Goal: Check status: Check status

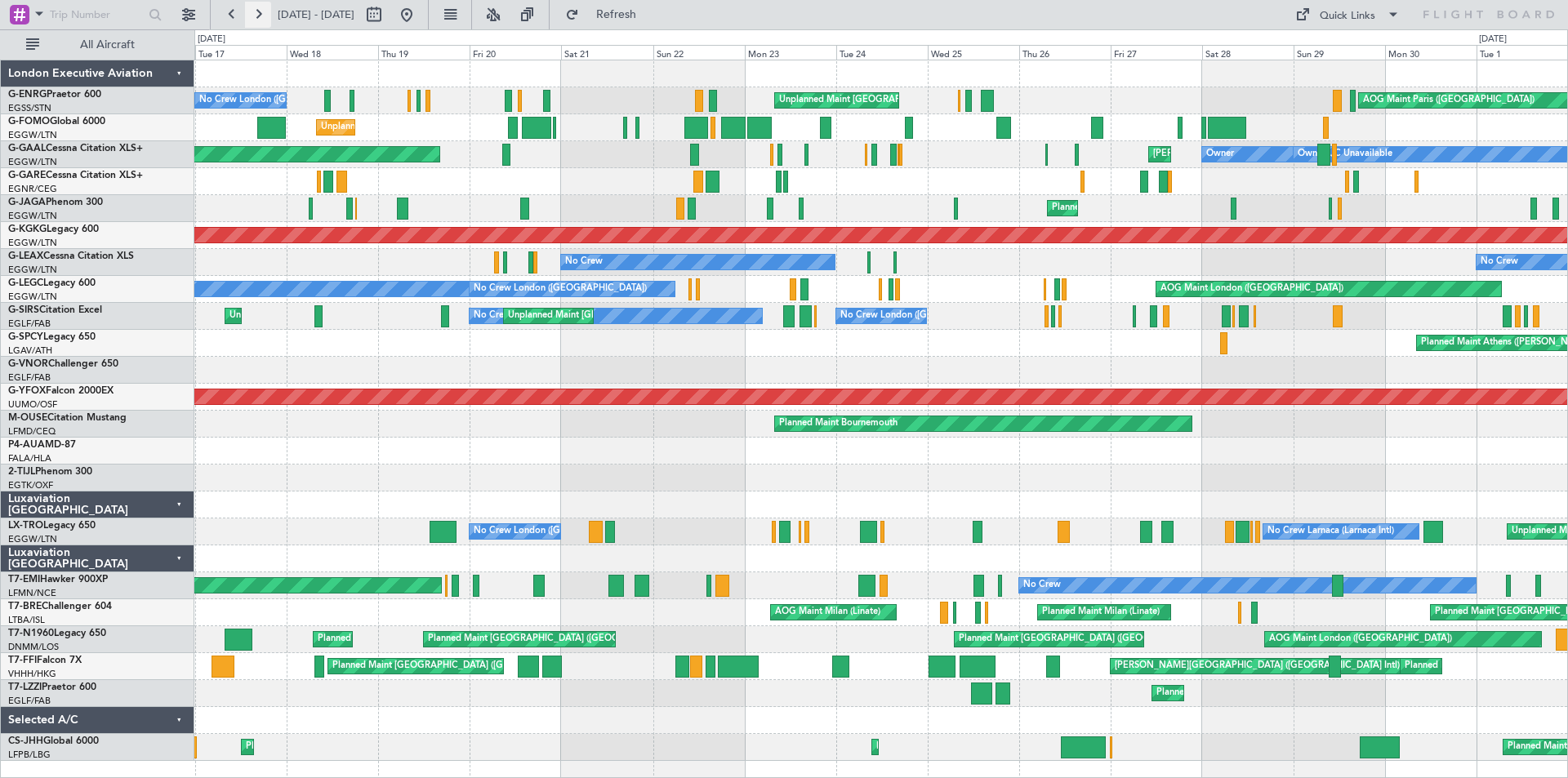
click at [261, 16] on button at bounding box center [258, 14] width 26 height 26
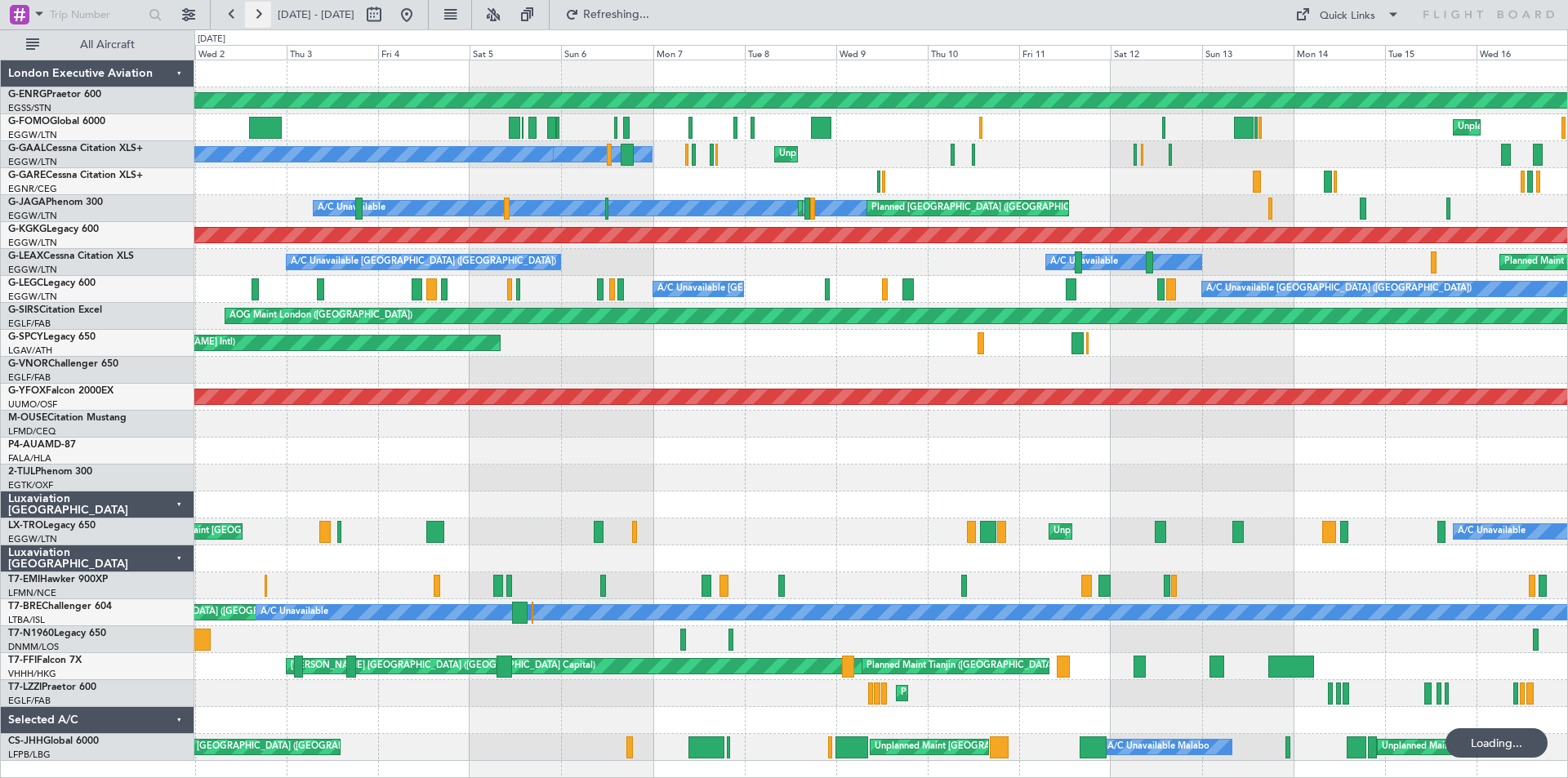
click at [261, 16] on button at bounding box center [258, 14] width 26 height 26
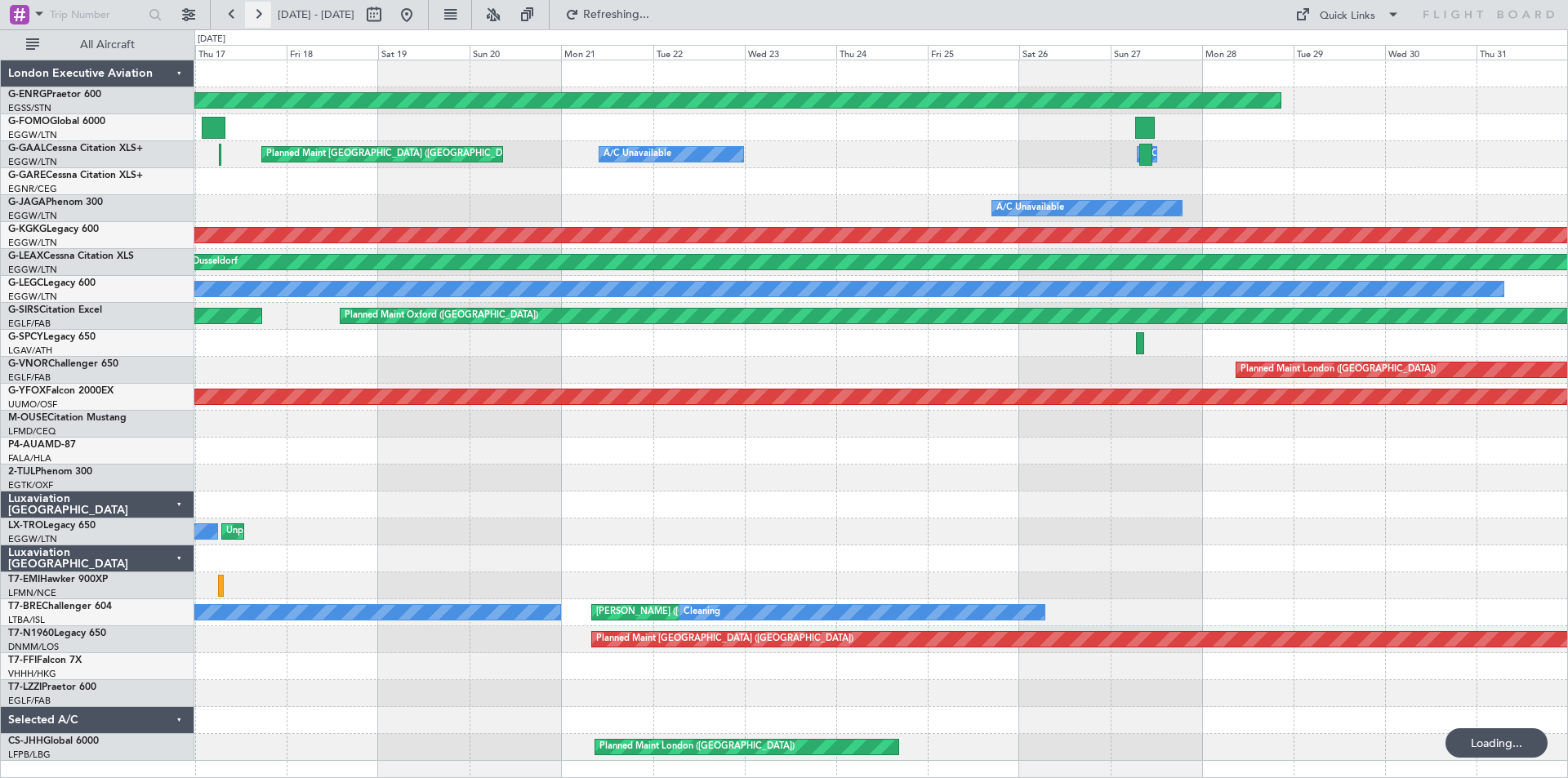
click at [261, 16] on button at bounding box center [258, 14] width 26 height 26
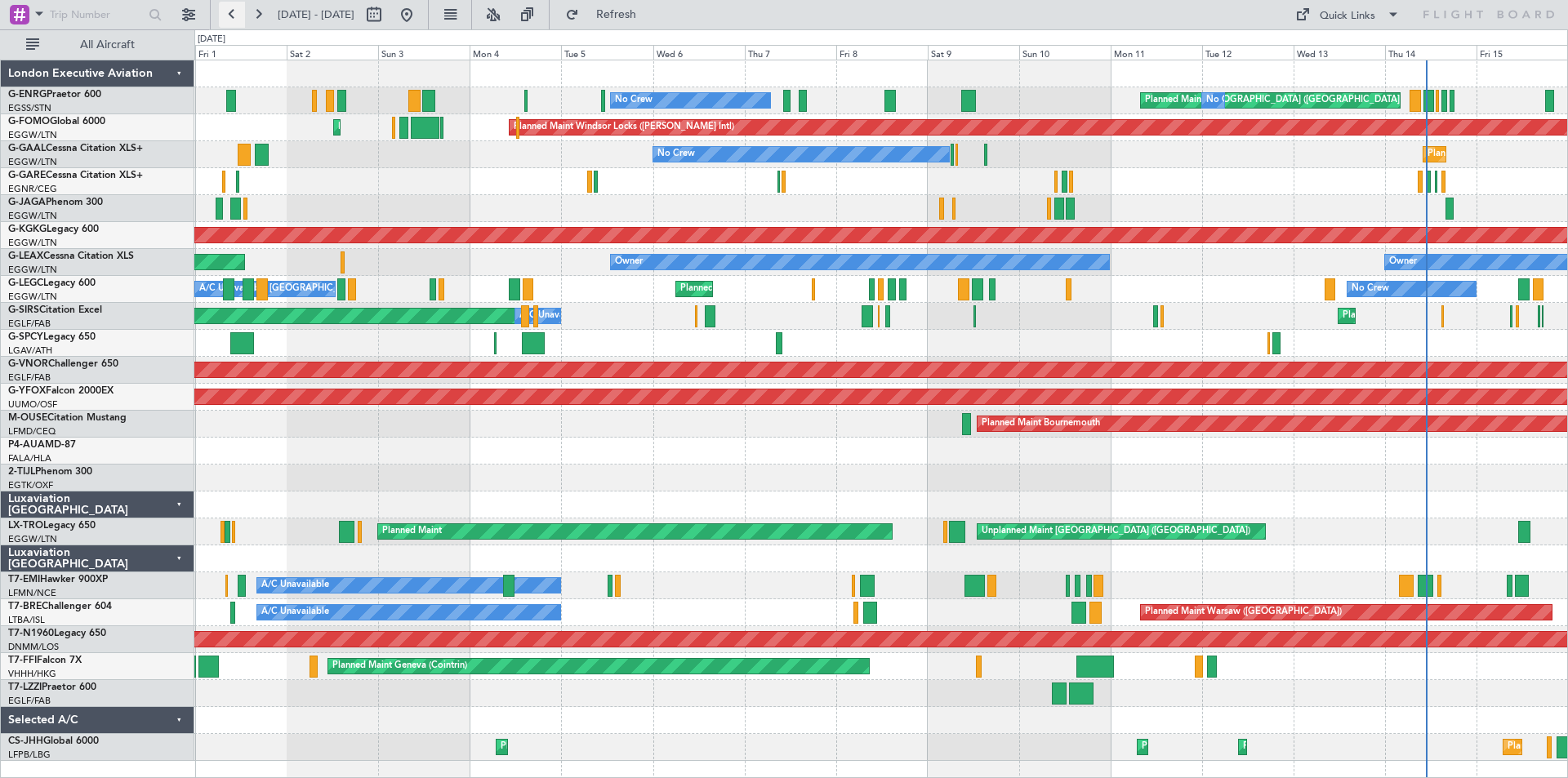
click at [239, 18] on button at bounding box center [231, 14] width 26 height 26
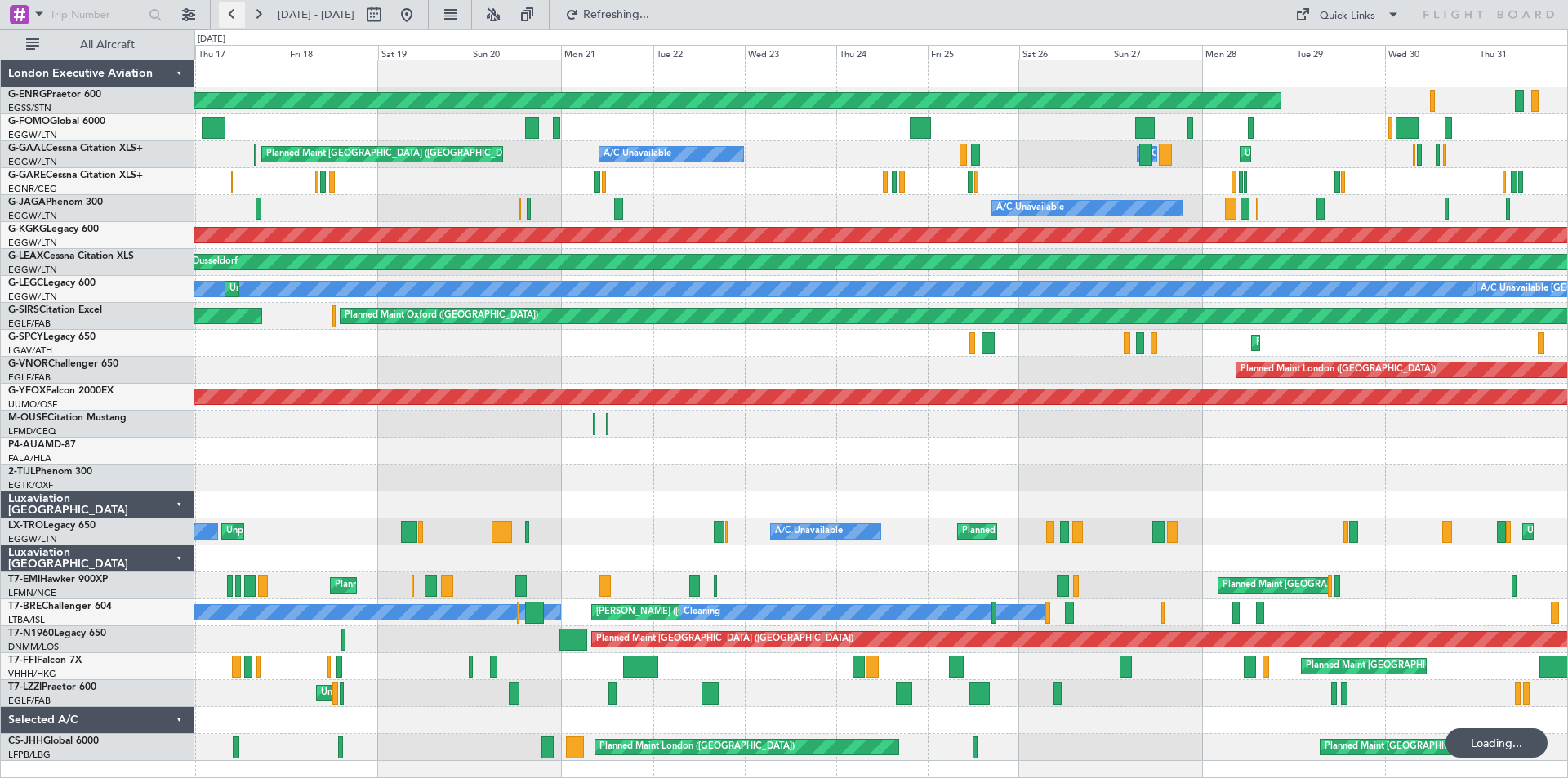
click at [239, 18] on button at bounding box center [231, 14] width 26 height 26
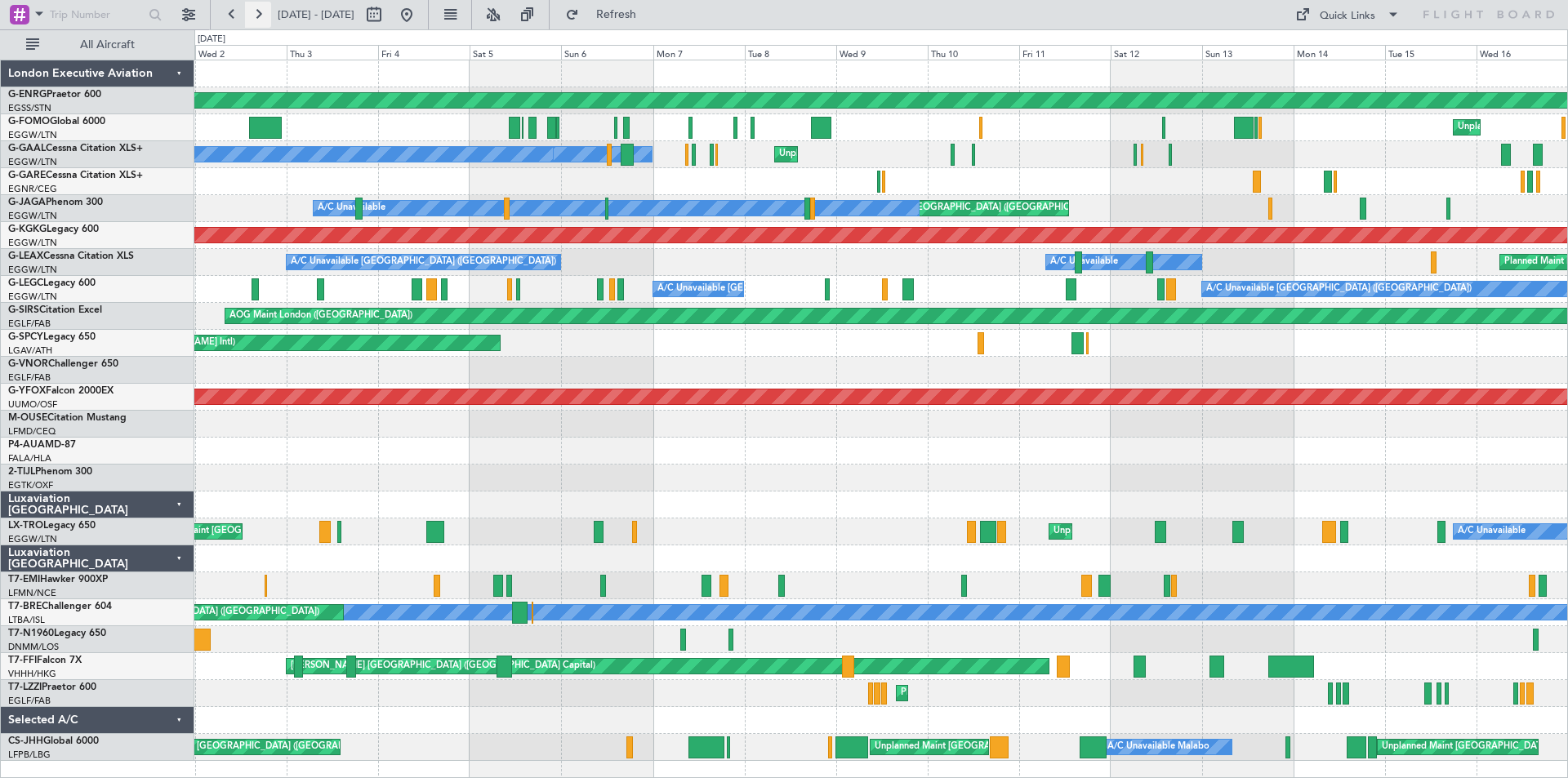
click at [258, 19] on button at bounding box center [258, 14] width 26 height 26
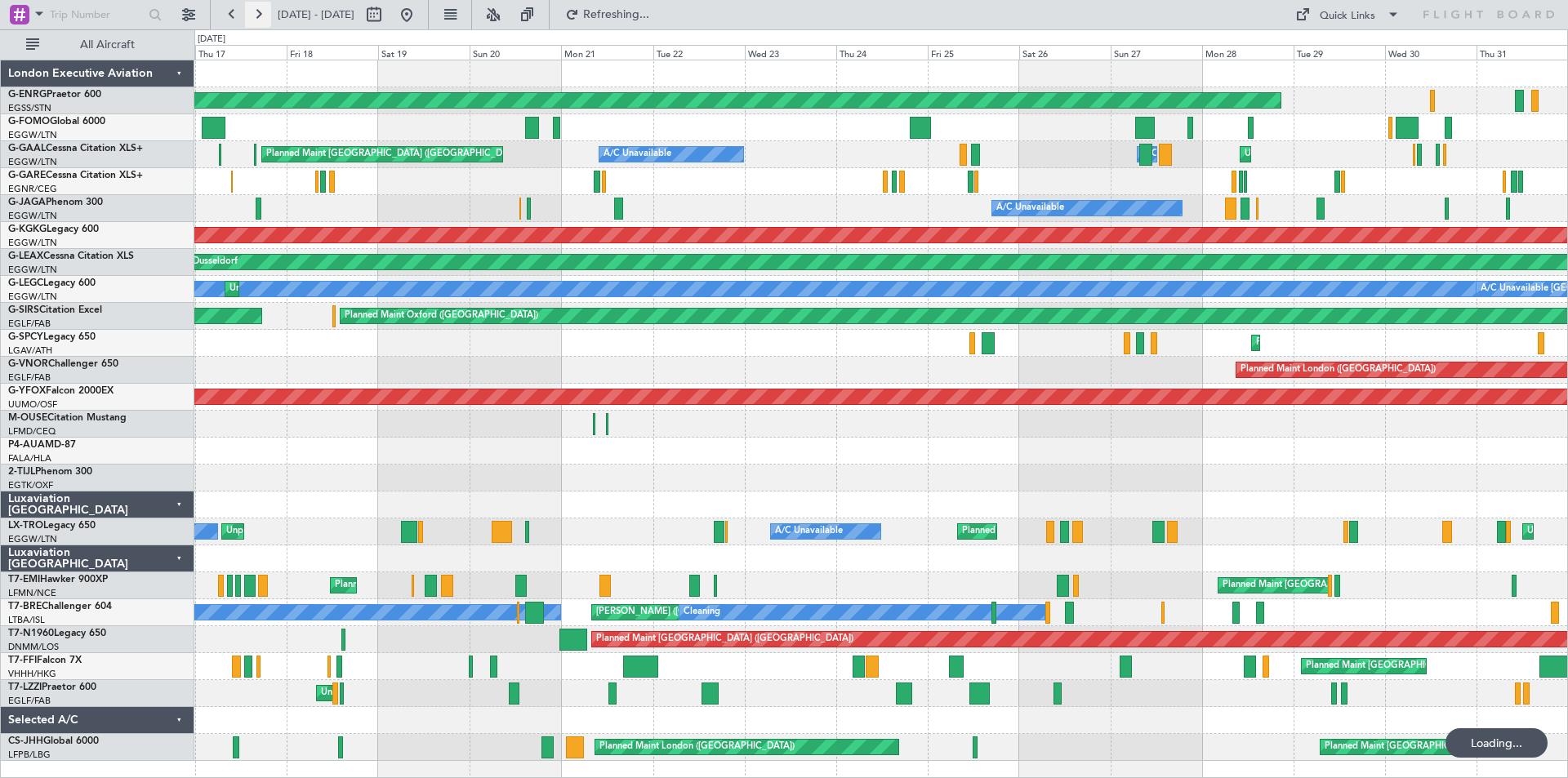
click at [258, 19] on button at bounding box center [258, 14] width 26 height 26
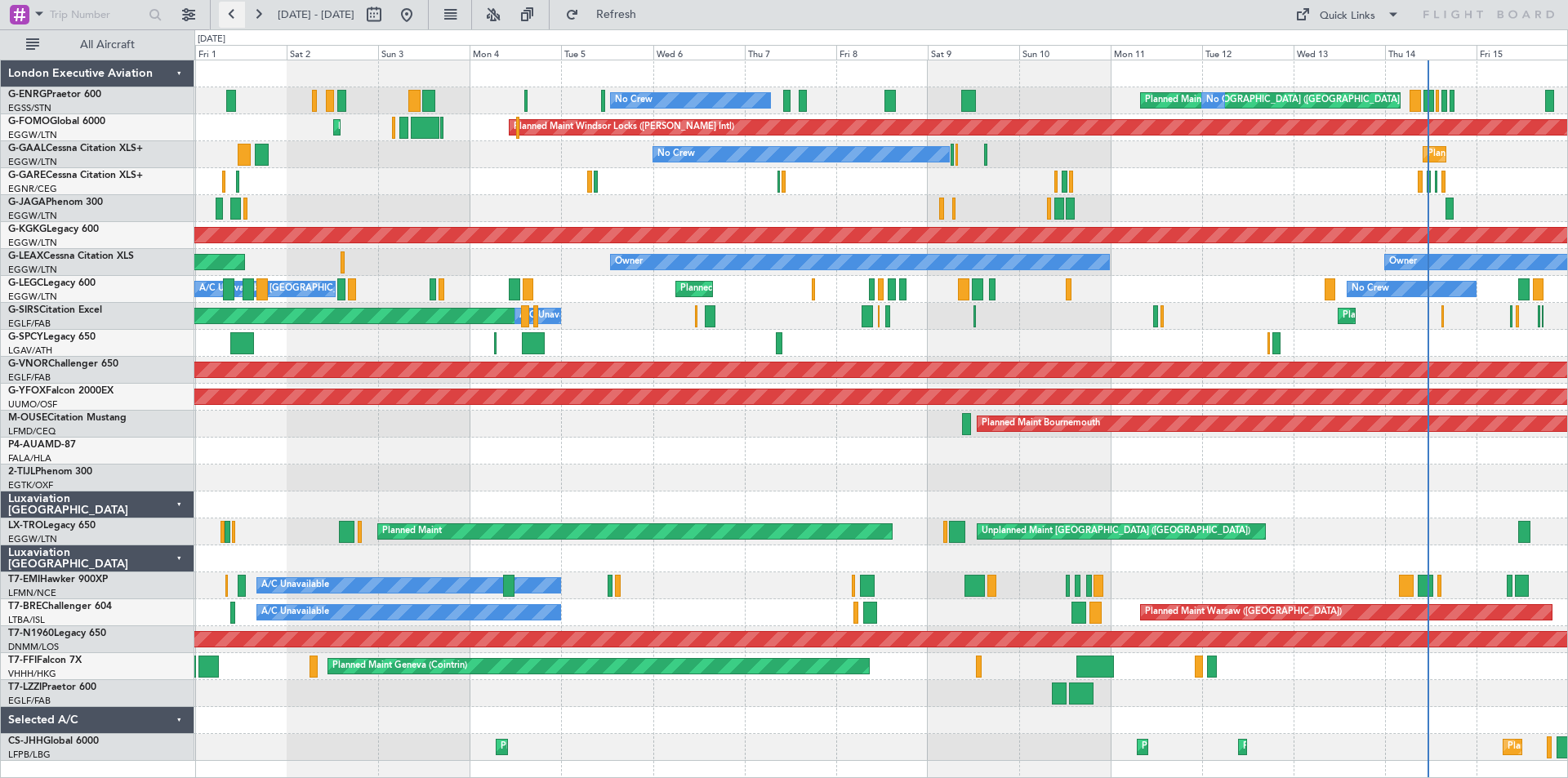
click at [228, 15] on button at bounding box center [231, 14] width 26 height 26
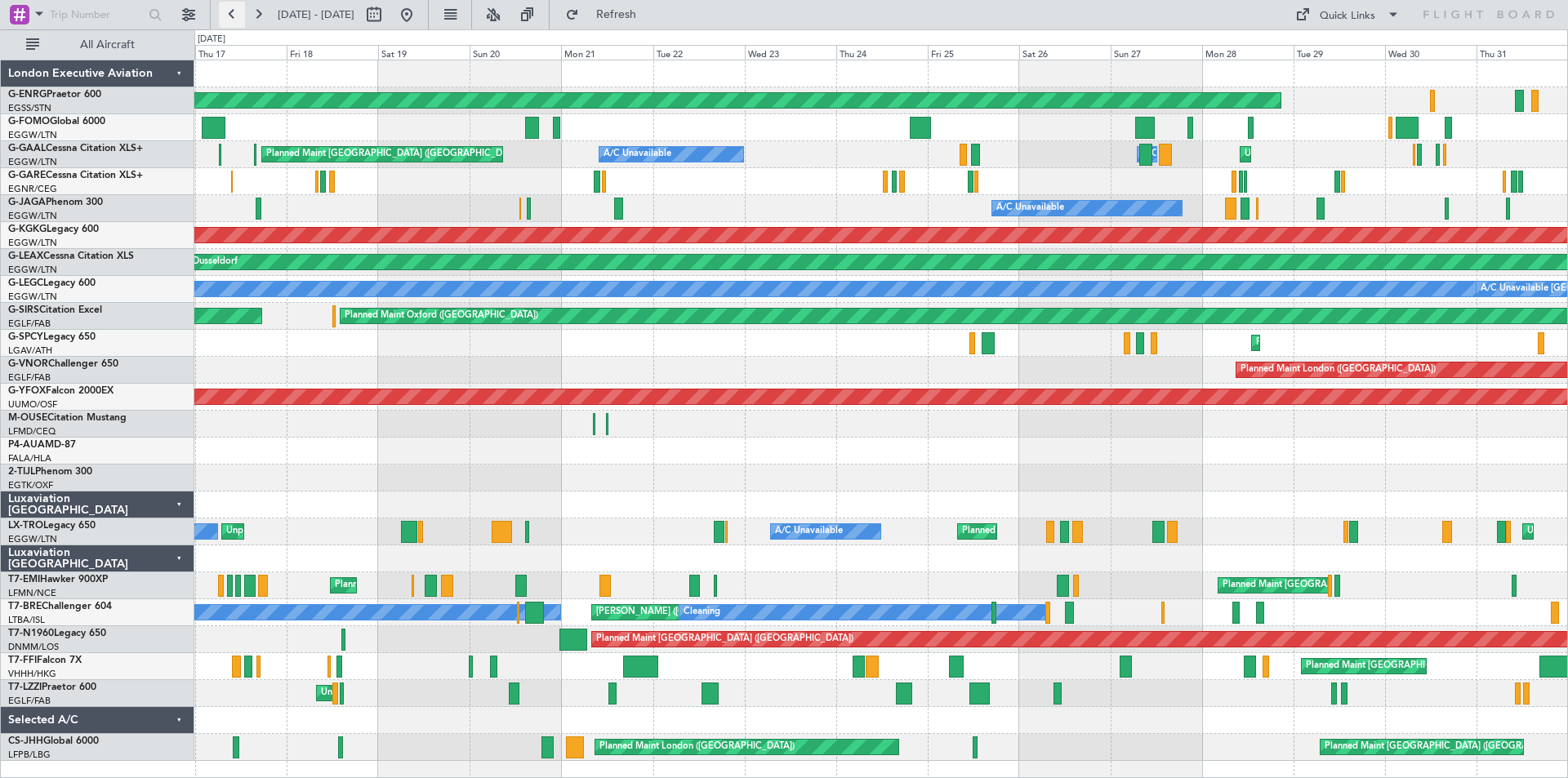
click at [237, 13] on button at bounding box center [231, 14] width 26 height 26
